Goal: Complete application form: Complete application form

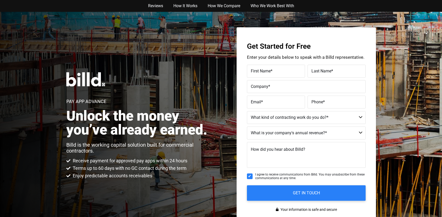
type input "Ananda"
type input "Mohan"
type input "Mohan Construction Inc."
type input "[EMAIL_ADDRESS][DOMAIN_NAME]"
type input "(142) 555-6789"
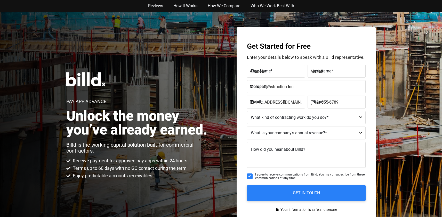
select select "Commercial"
type textarea "I'm interested in learning more about how [DOMAIN_NAME] can help my business ma…"
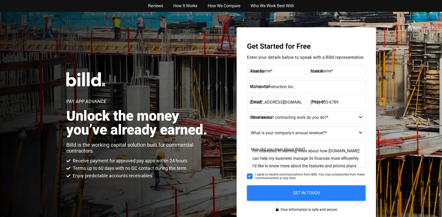
type input "(142)555-6789"
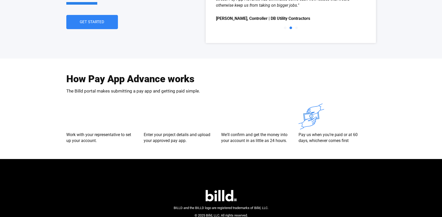
scroll to position [1009, 0]
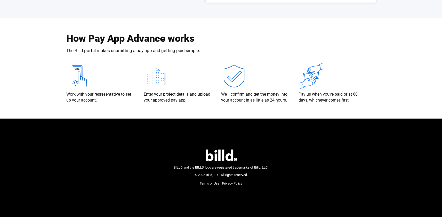
click at [231, 182] on link "Privacy Policy" at bounding box center [232, 183] width 20 height 5
